Goal: Task Accomplishment & Management: Use online tool/utility

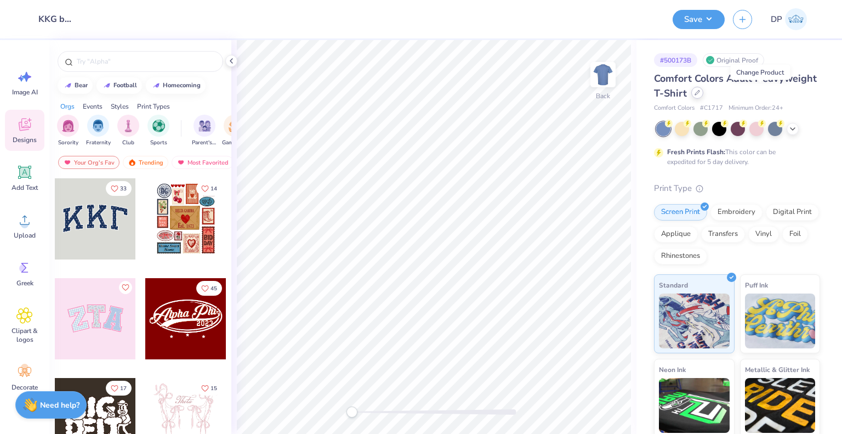
click at [703, 93] on div at bounding box center [697, 93] width 12 height 12
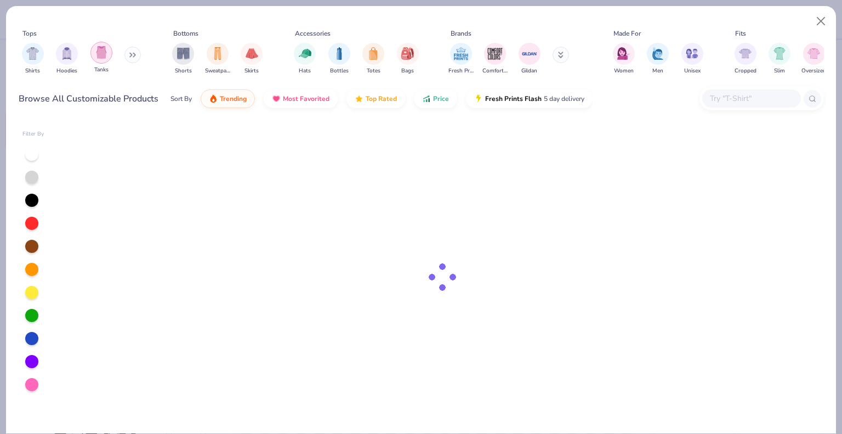
click at [95, 52] on img "filter for Tanks" at bounding box center [101, 52] width 12 height 13
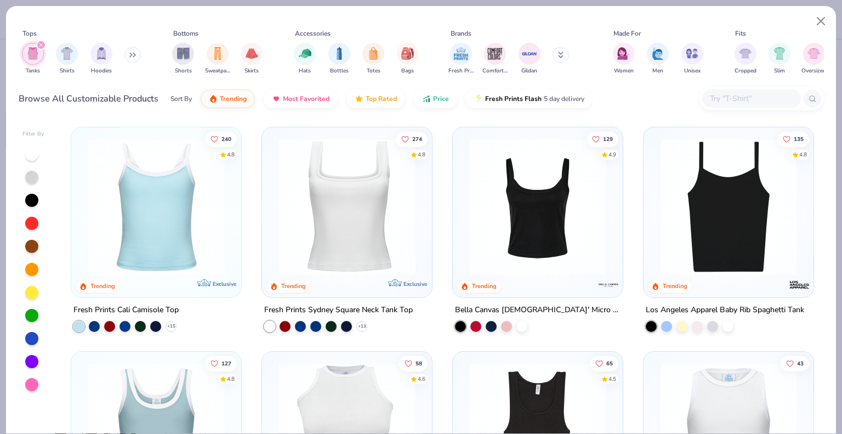
click at [508, 210] on img at bounding box center [538, 206] width 148 height 137
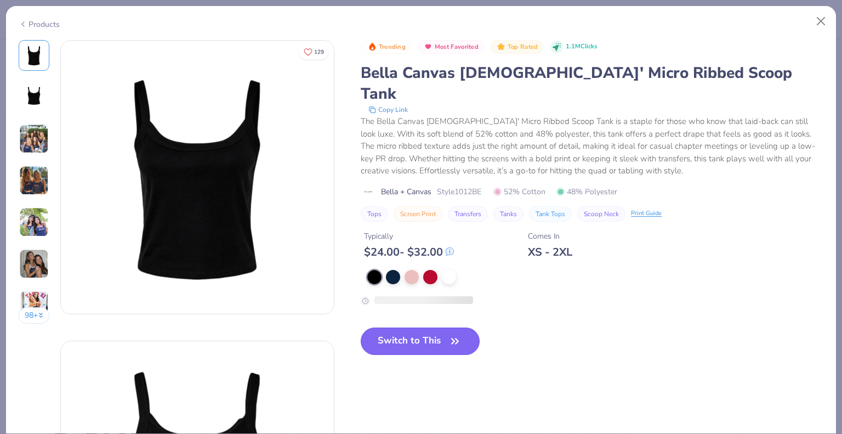
click at [422, 328] on button "Switch to This" at bounding box center [420, 340] width 119 height 27
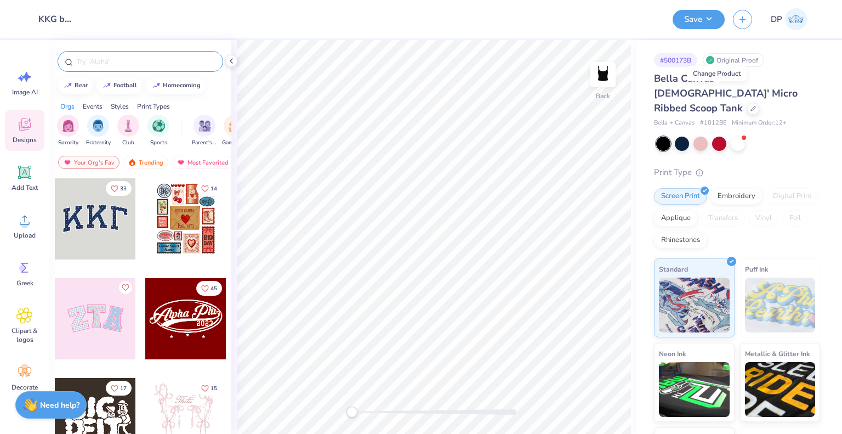
click at [141, 64] on input "text" at bounding box center [146, 61] width 140 height 11
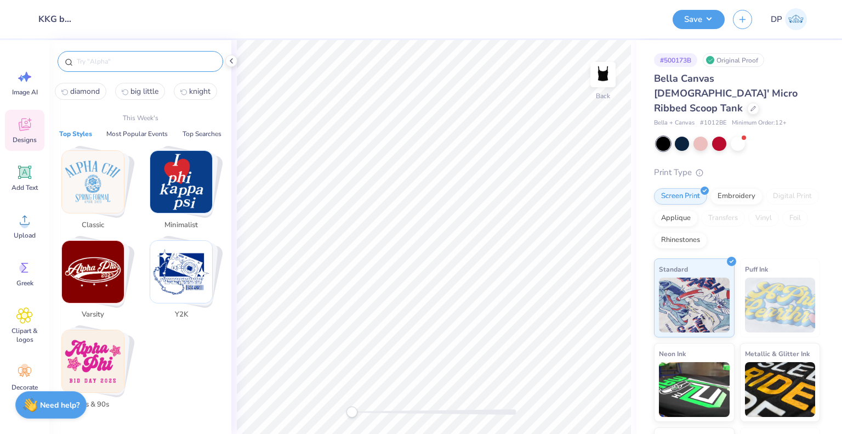
paste input "Kappa Kappa Gamma"
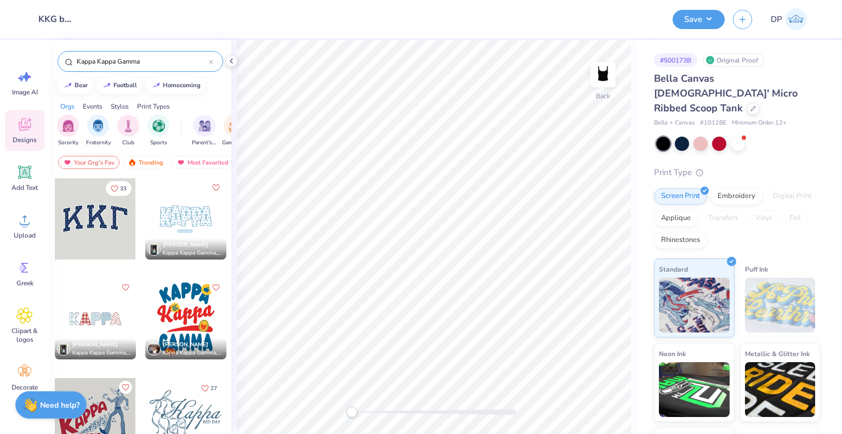
type input "Kappa Kappa Gamma"
click at [188, 229] on div at bounding box center [185, 218] width 81 height 81
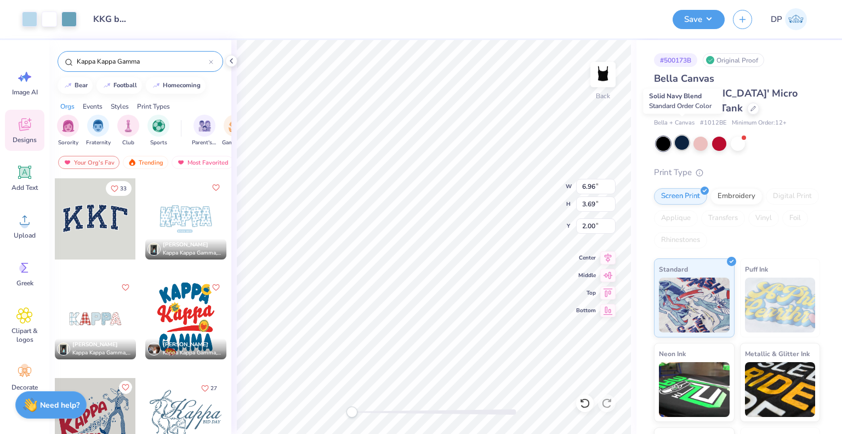
click at [685, 135] on div at bounding box center [682, 142] width 14 height 14
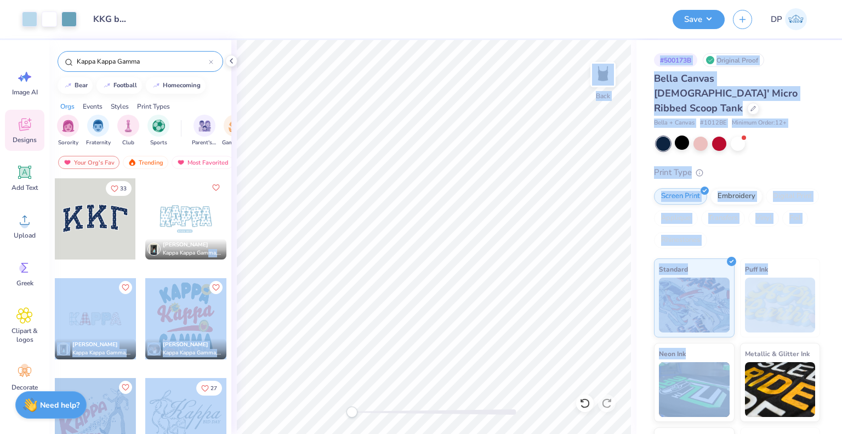
drag, startPoint x: 206, startPoint y: 258, endPoint x: 634, endPoint y: 360, distance: 439.5
click at [641, 368] on div "Art colors Design Title KKG bears Save DP Image AI Designs Add Text Upload Gree…" at bounding box center [421, 217] width 842 height 434
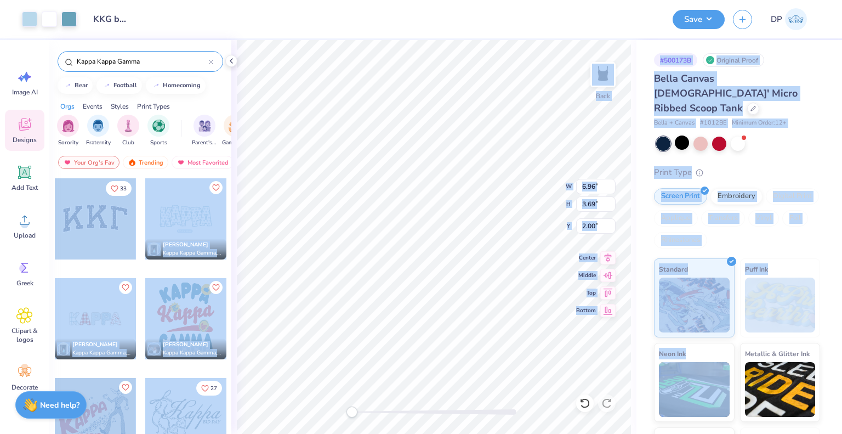
click at [787, 140] on div "Bella Canvas [DEMOGRAPHIC_DATA]' Micro Ribbed Scoop Tank Bella + Canvas # 1012B…" at bounding box center [737, 288] width 166 height 435
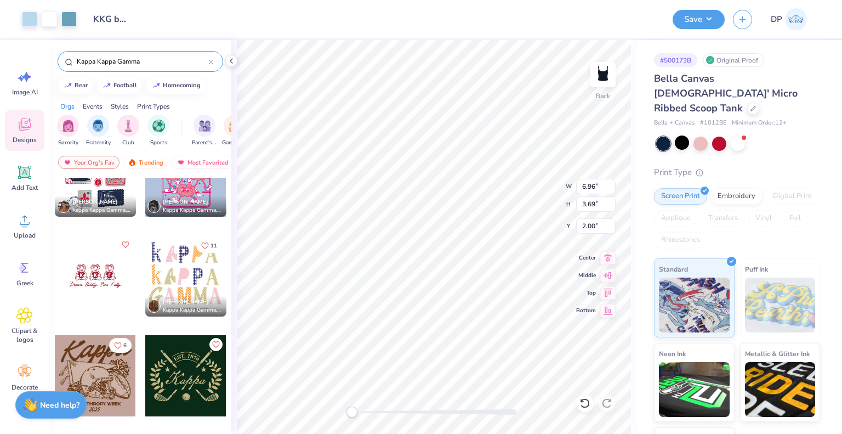
scroll to position [548, 0]
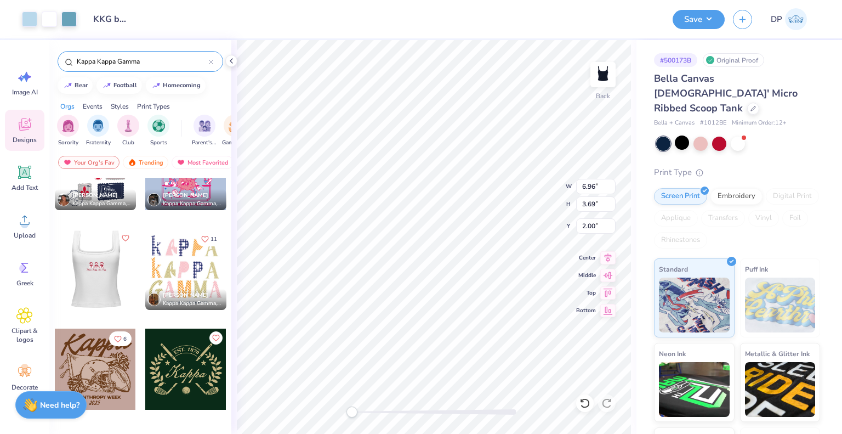
click at [95, 294] on div at bounding box center [94, 269] width 81 height 81
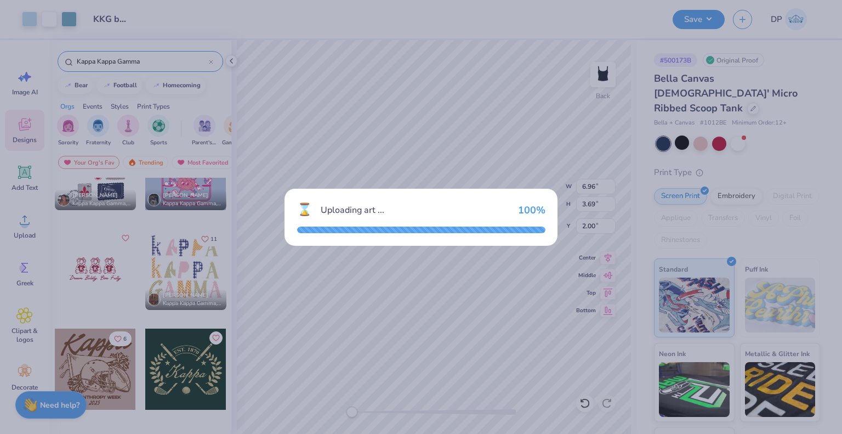
click at [439, 333] on div "⌛ Uploading art ... 100 %" at bounding box center [421, 217] width 842 height 434
type input "5.63"
type input "2.58"
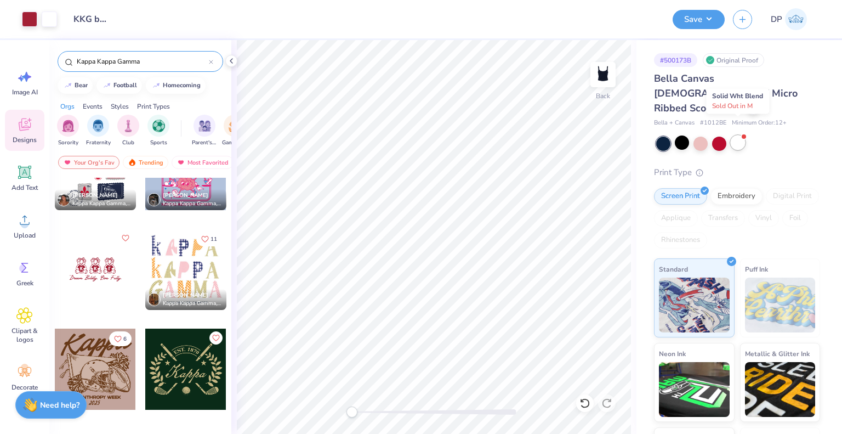
click at [736, 135] on div at bounding box center [738, 142] width 14 height 14
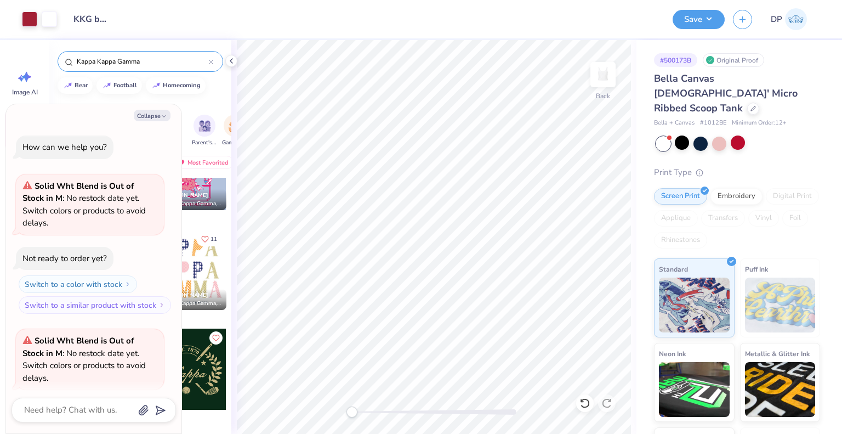
scroll to position [60, 0]
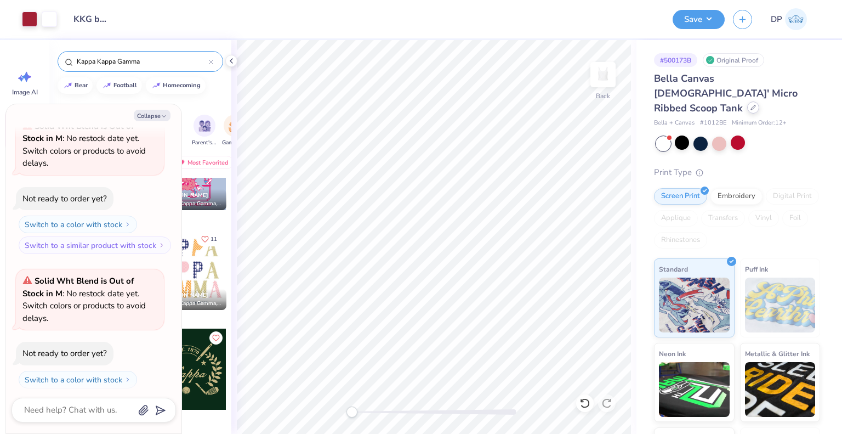
click at [747, 101] on div at bounding box center [753, 107] width 12 height 12
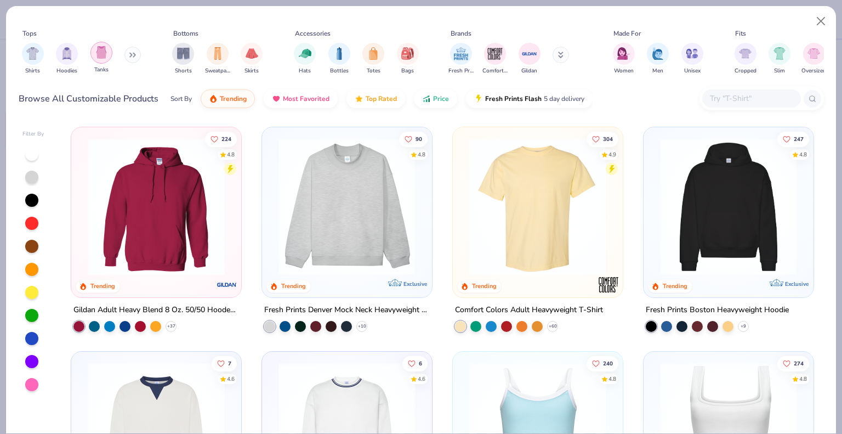
click at [104, 58] on img "filter for Tanks" at bounding box center [101, 52] width 12 height 13
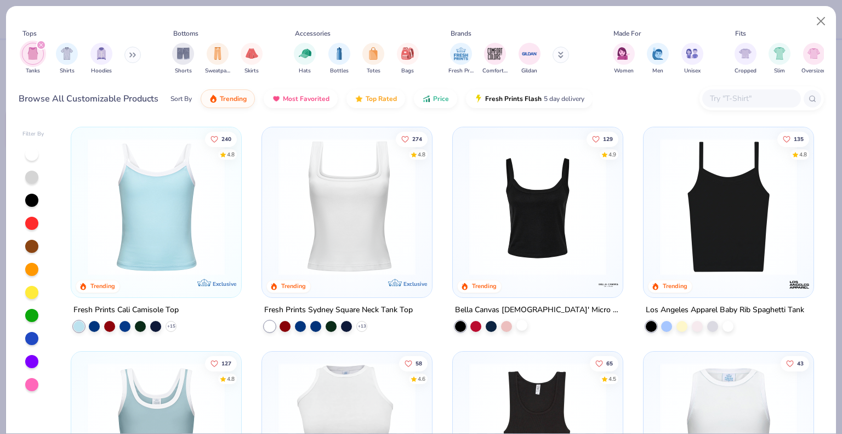
click at [516, 321] on div at bounding box center [521, 325] width 11 height 11
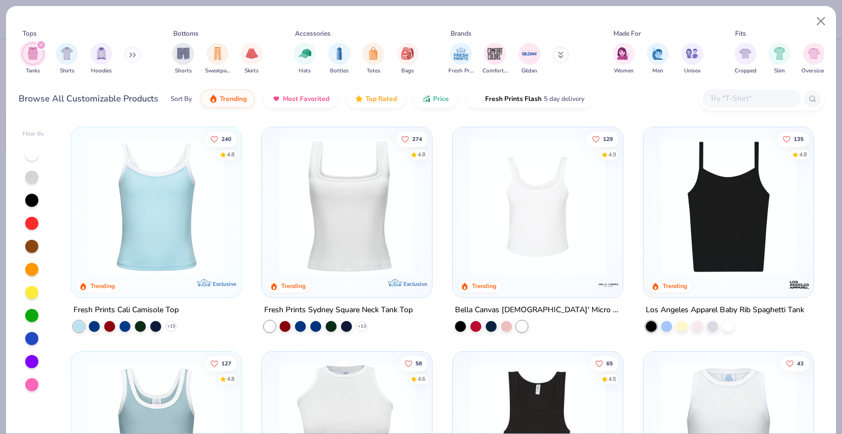
click at [550, 260] on img at bounding box center [538, 206] width 148 height 137
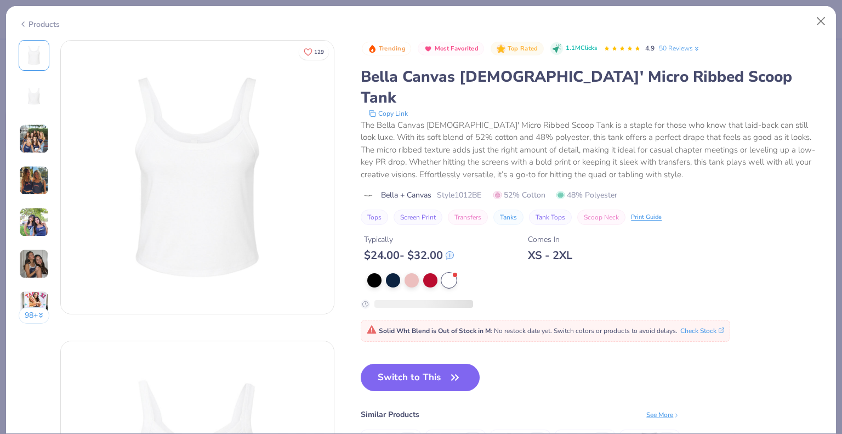
click at [43, 24] on div "Products" at bounding box center [39, 25] width 41 height 12
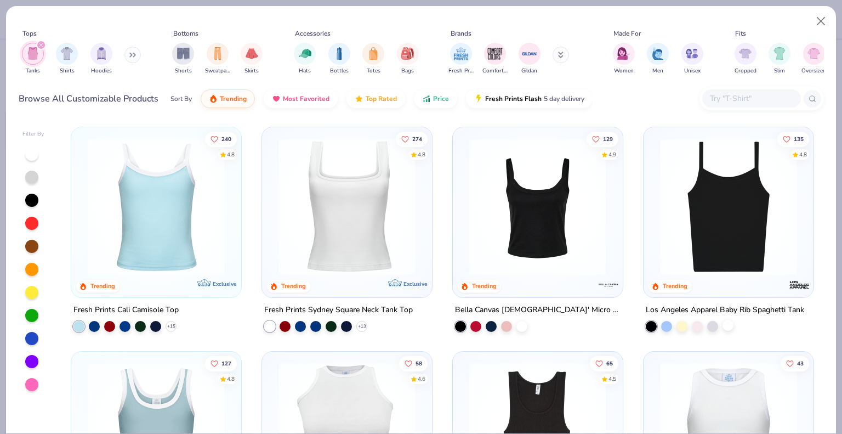
click at [725, 321] on div at bounding box center [728, 325] width 11 height 11
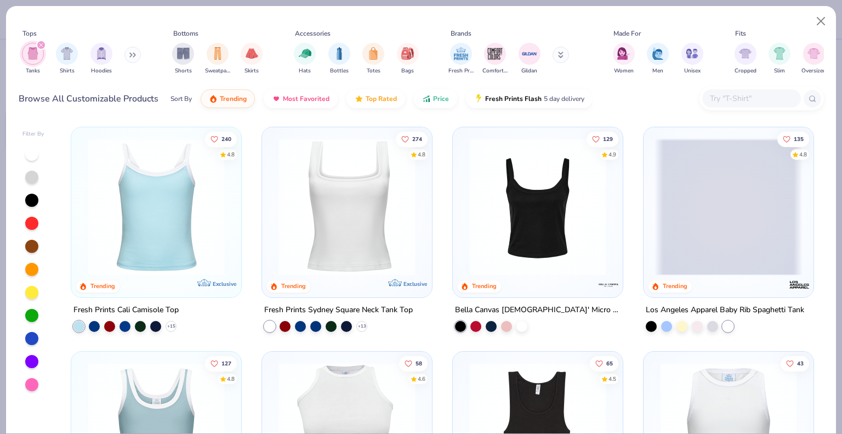
click at [737, 246] on span at bounding box center [729, 206] width 148 height 137
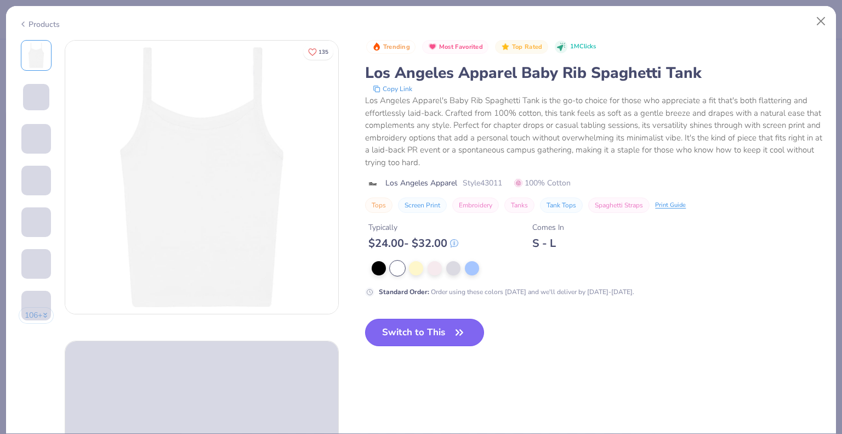
click at [429, 328] on button "Switch to This" at bounding box center [424, 332] width 119 height 27
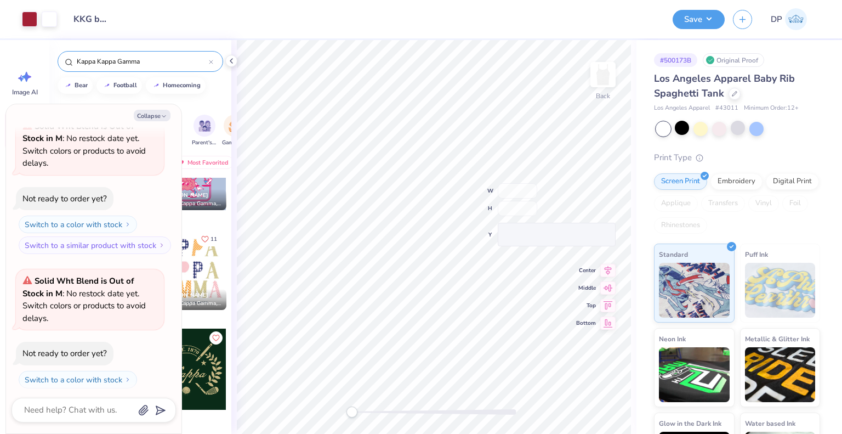
type textarea "x"
type input "5.63"
type input "2.58"
type input "11.42"
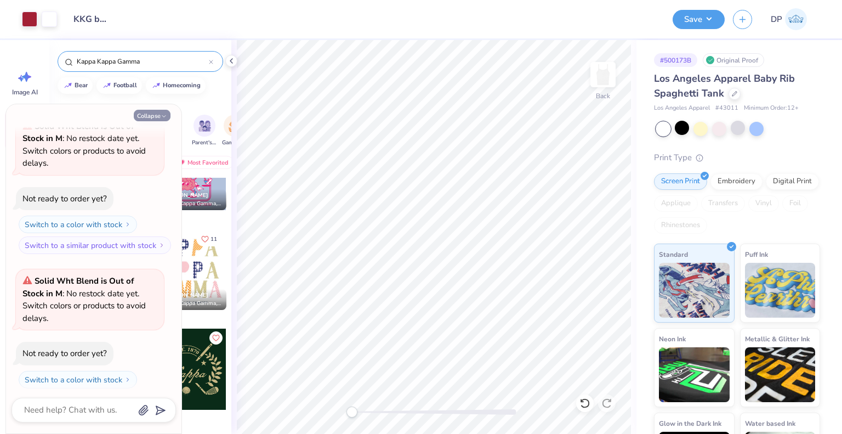
click at [165, 115] on icon "button" at bounding box center [164, 116] width 7 height 7
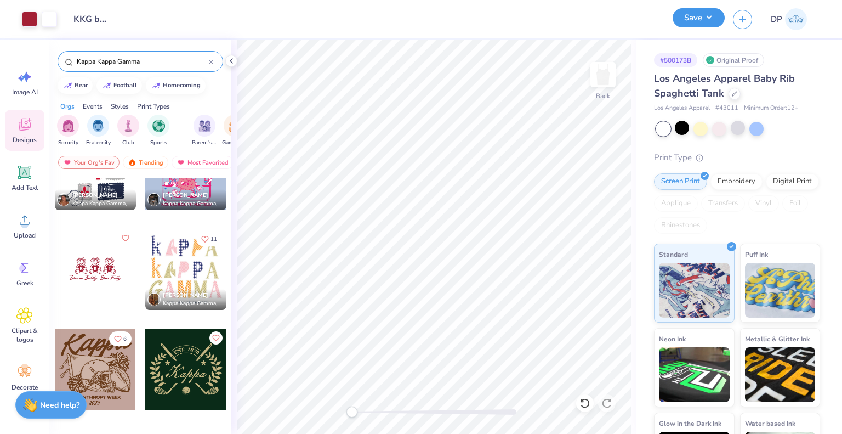
click at [692, 25] on button "Save" at bounding box center [699, 17] width 52 height 19
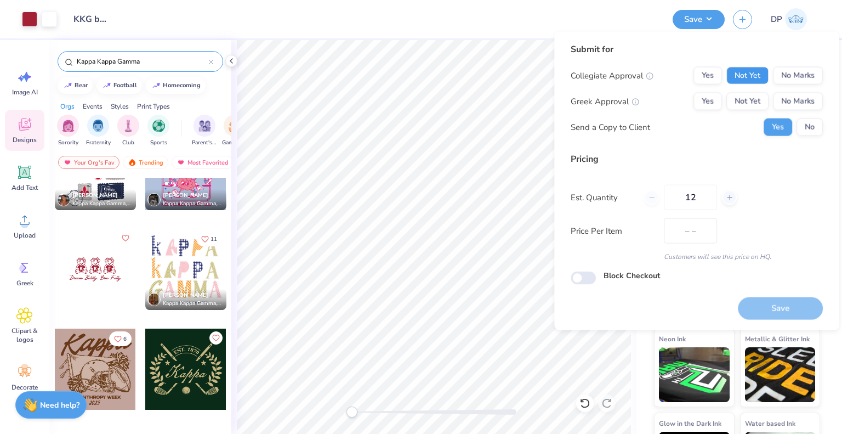
click at [729, 78] on button "Not Yet" at bounding box center [747, 76] width 42 height 18
click at [743, 95] on button "Not Yet" at bounding box center [747, 102] width 42 height 18
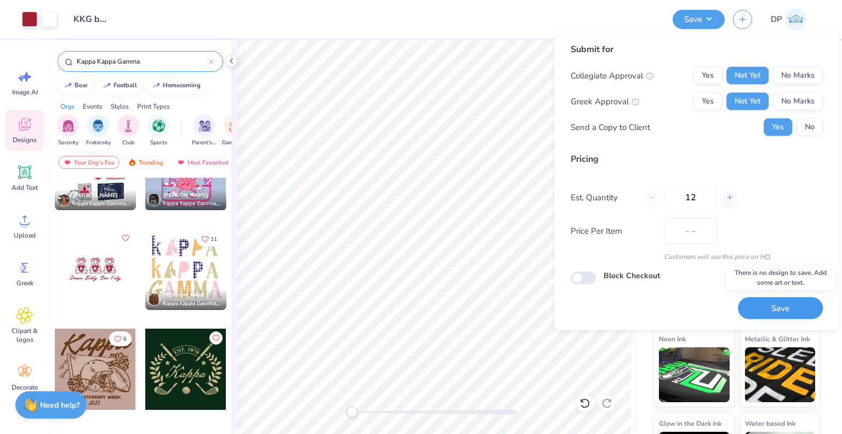
click at [781, 300] on button "Save" at bounding box center [780, 308] width 85 height 22
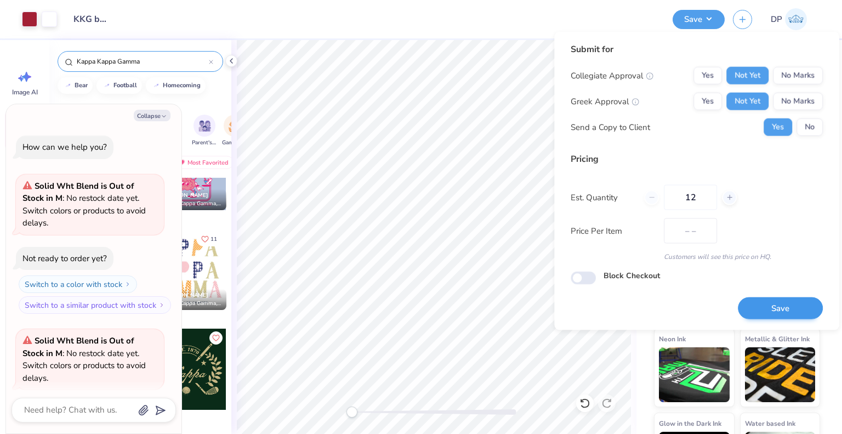
scroll to position [130, 0]
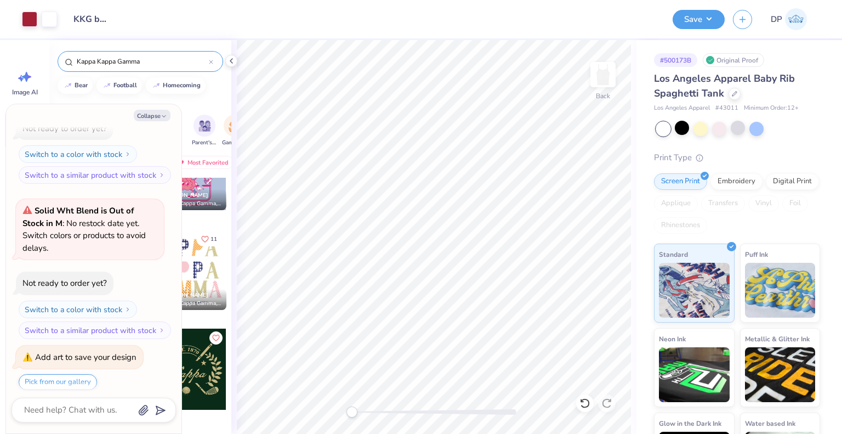
drag, startPoint x: 146, startPoint y: 115, endPoint x: 219, endPoint y: 136, distance: 75.8
click at [149, 115] on button "Collapse" at bounding box center [152, 116] width 37 height 12
type textarea "x"
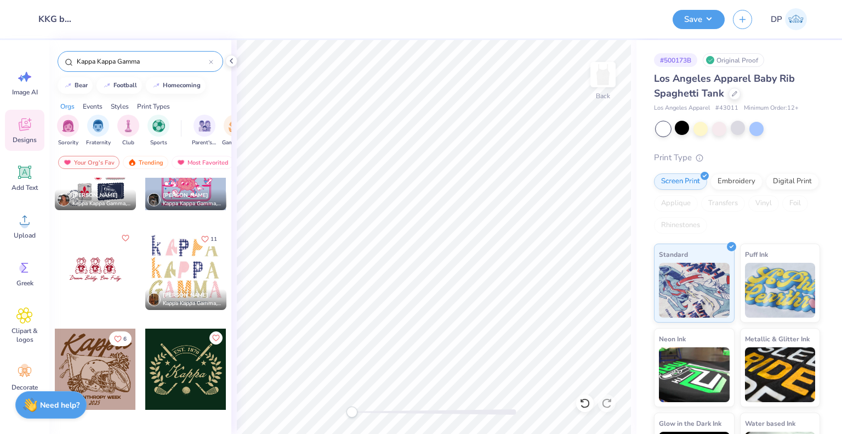
click at [92, 280] on div at bounding box center [95, 269] width 81 height 81
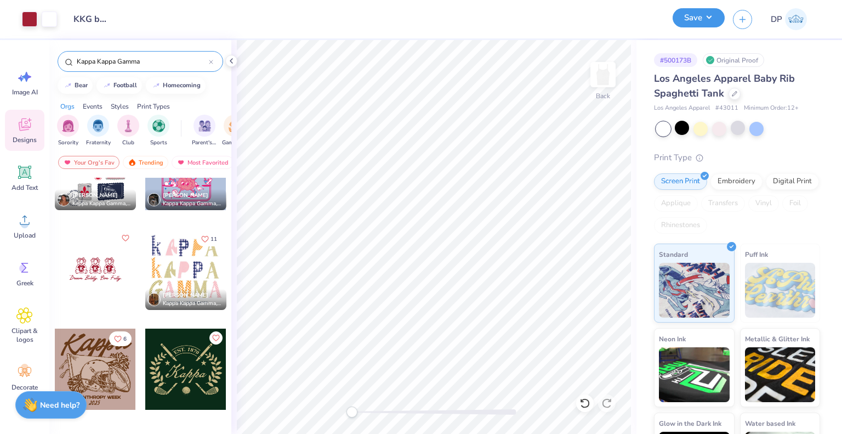
click at [705, 12] on button "Save" at bounding box center [699, 17] width 52 height 19
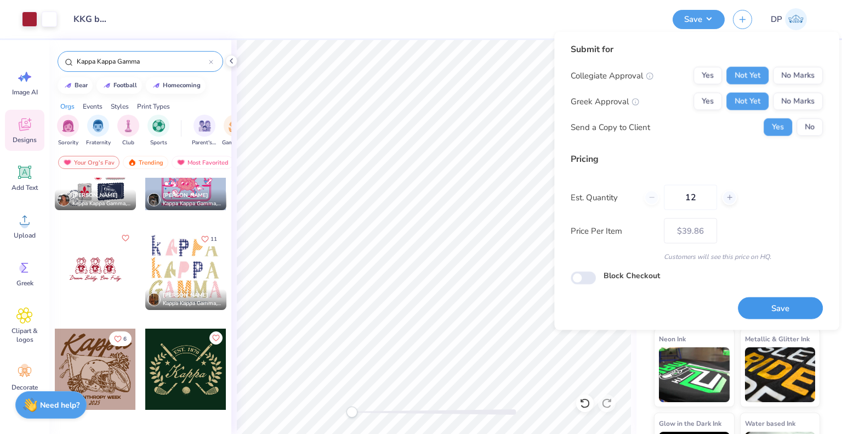
click at [767, 315] on button "Save" at bounding box center [780, 308] width 85 height 22
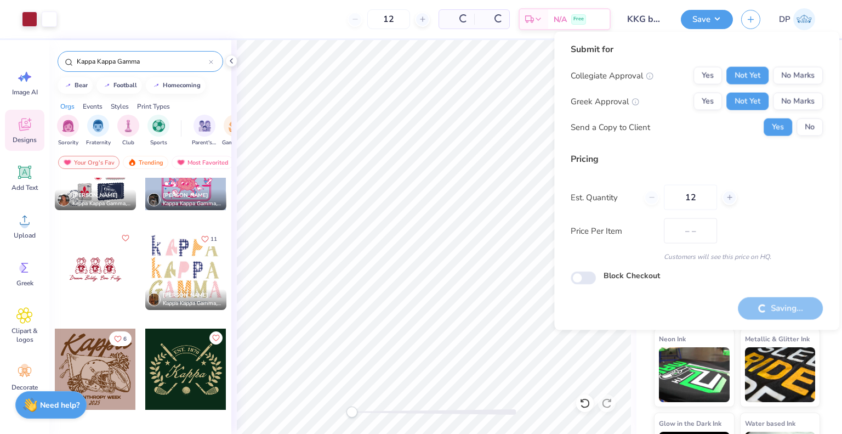
type input "$33.61"
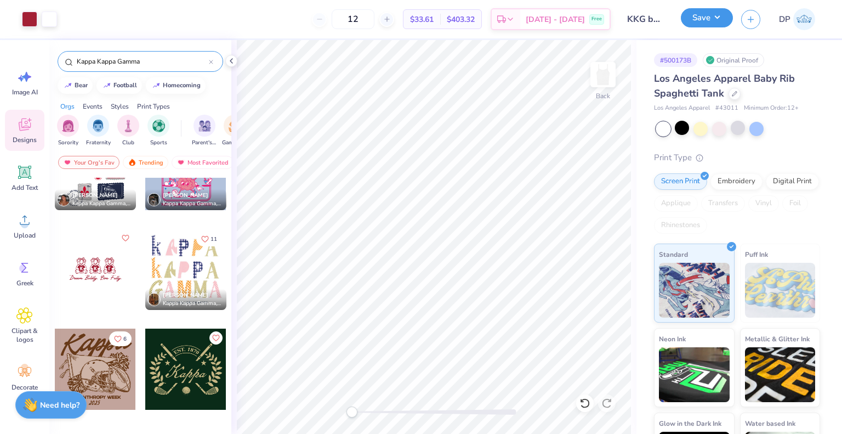
click at [694, 24] on button "Save" at bounding box center [707, 17] width 52 height 19
